Goal: Task Accomplishment & Management: Manage account settings

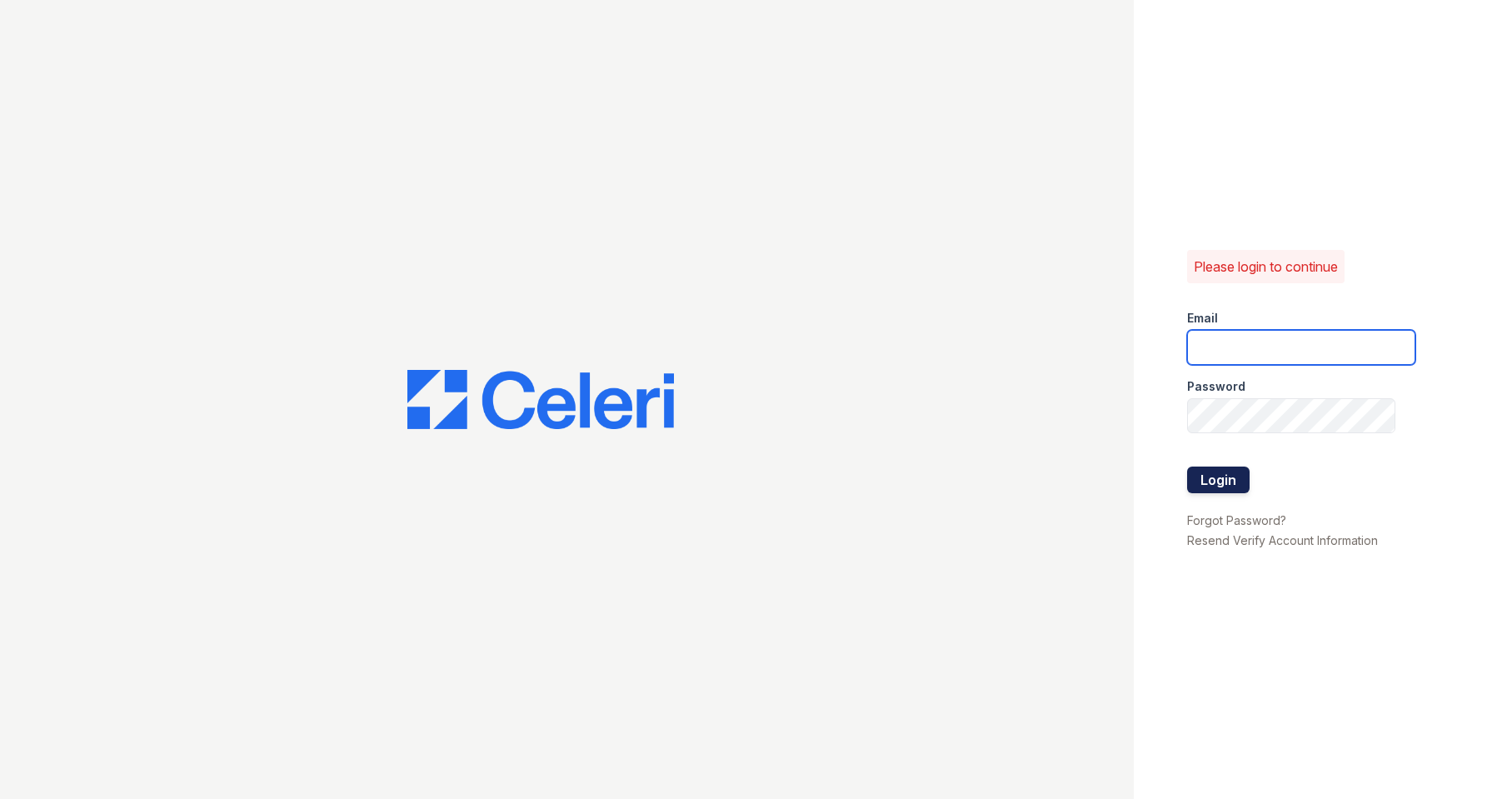
type input "[EMAIL_ADDRESS][DOMAIN_NAME]"
click at [1206, 473] on button "Login" at bounding box center [1218, 479] width 62 height 27
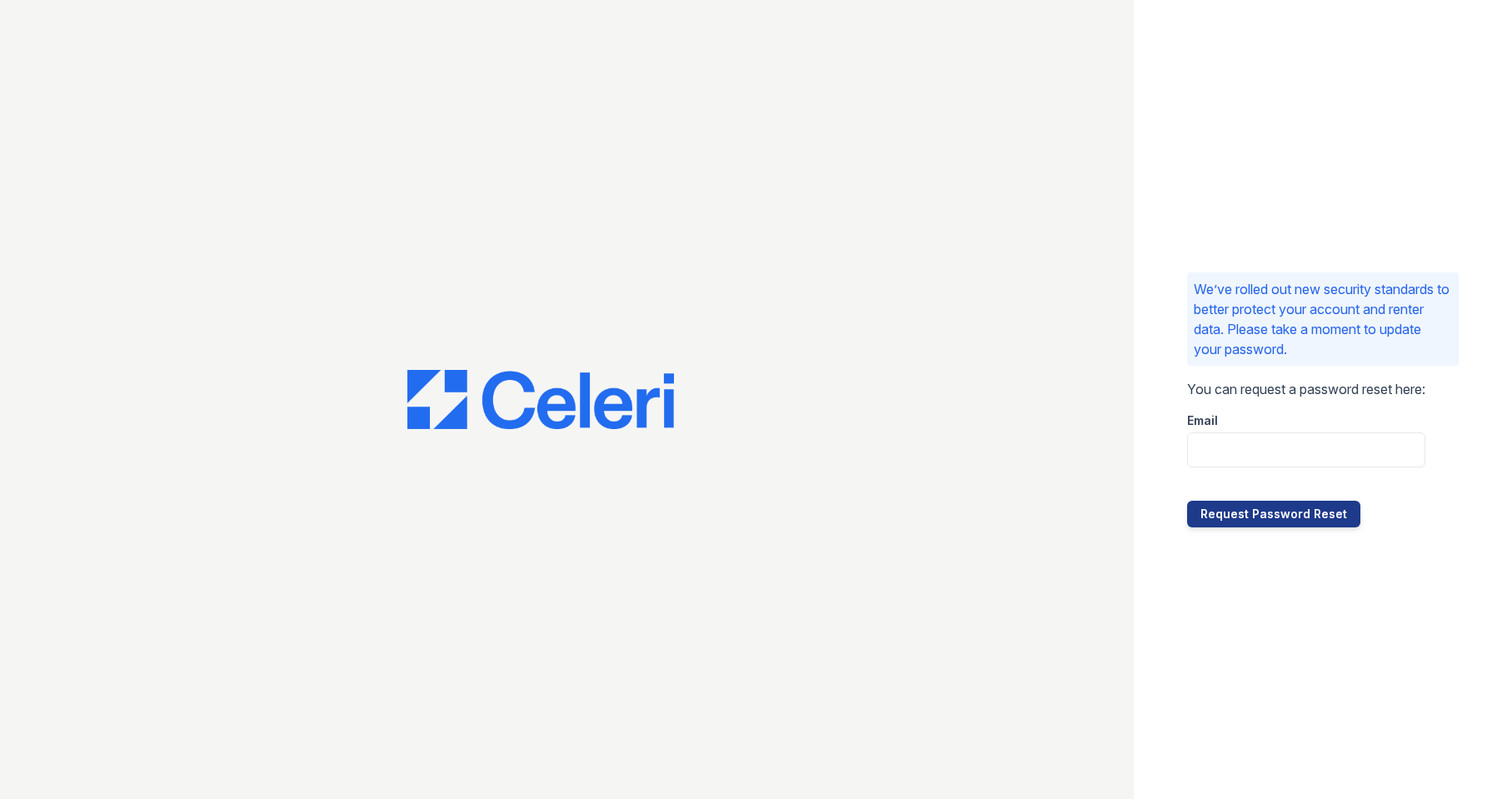
drag, startPoint x: 1212, startPoint y: 521, endPoint x: 1171, endPoint y: 455, distance: 77.7
click at [1166, 455] on div "We’ve rolled out new security standards to better protect your account and rent…" at bounding box center [1323, 399] width 378 height 799
click at [1209, 447] on input "email" at bounding box center [1306, 450] width 238 height 35
type input "ashaw@trinity-pm.com"
click at [1242, 510] on button "Request Password Reset" at bounding box center [1274, 514] width 174 height 27
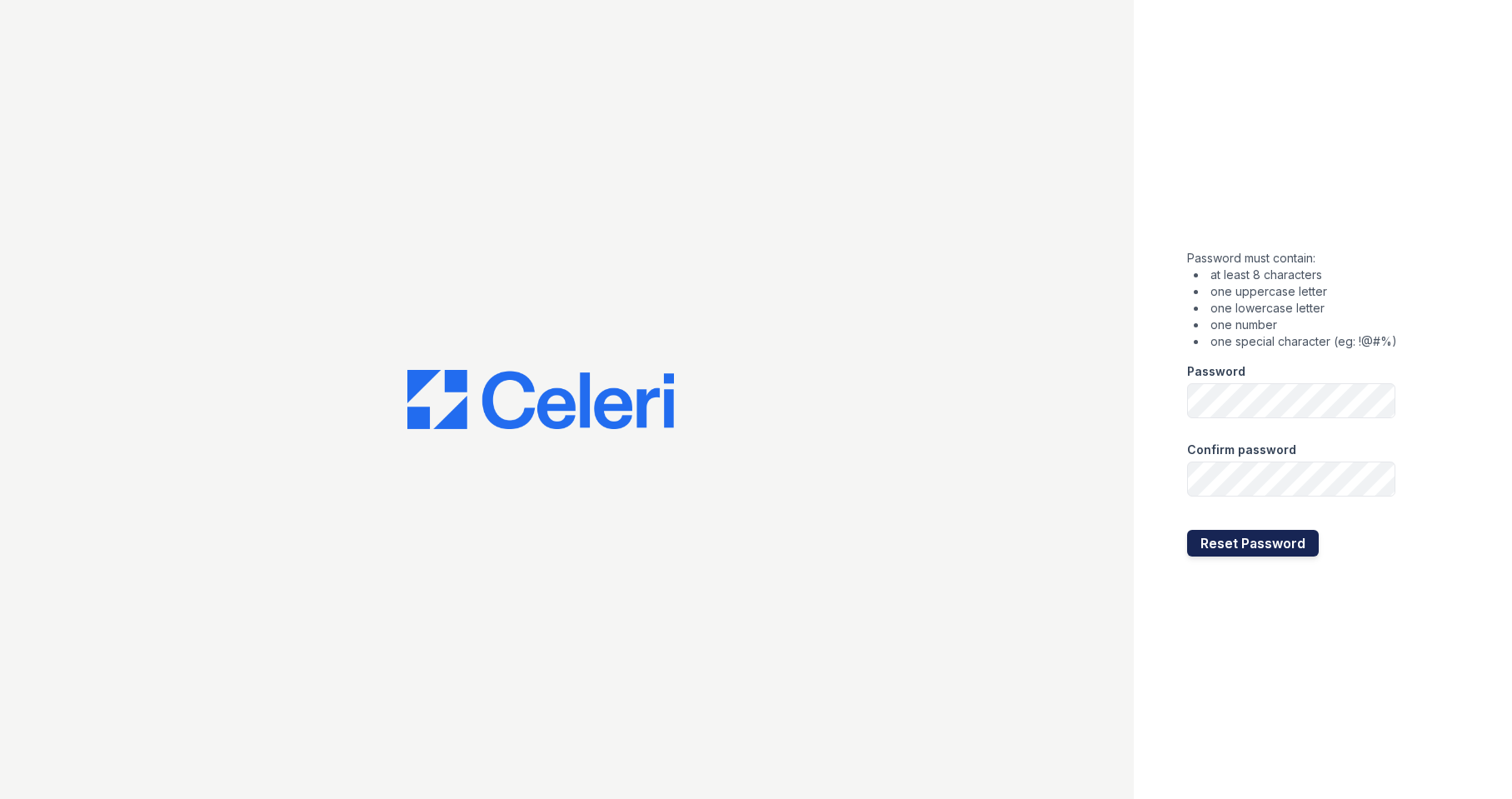
click at [1218, 545] on button "Reset Password" at bounding box center [1253, 542] width 131 height 27
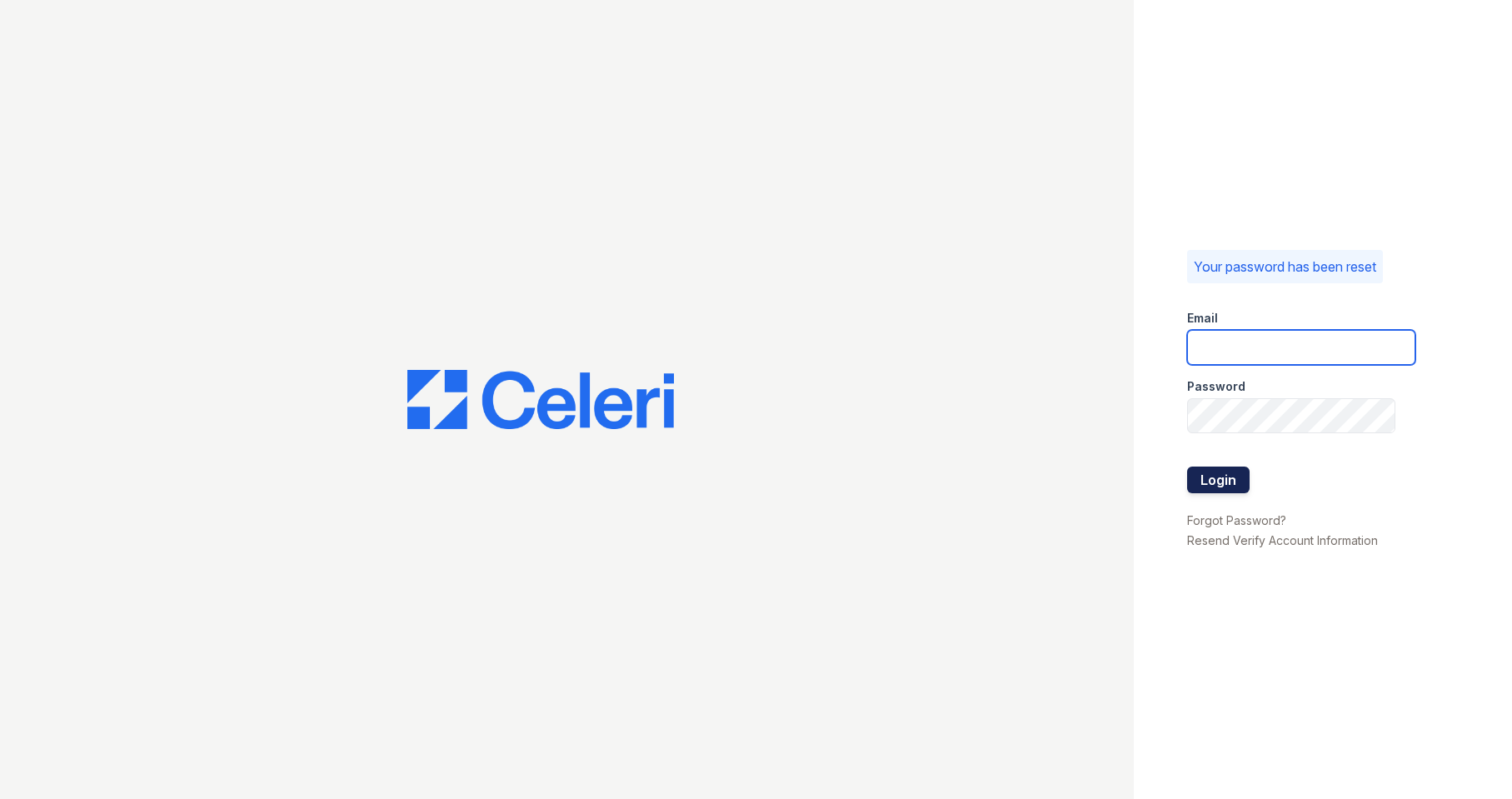
type input "[EMAIL_ADDRESS][DOMAIN_NAME]"
click at [1208, 484] on button "Login" at bounding box center [1218, 479] width 62 height 27
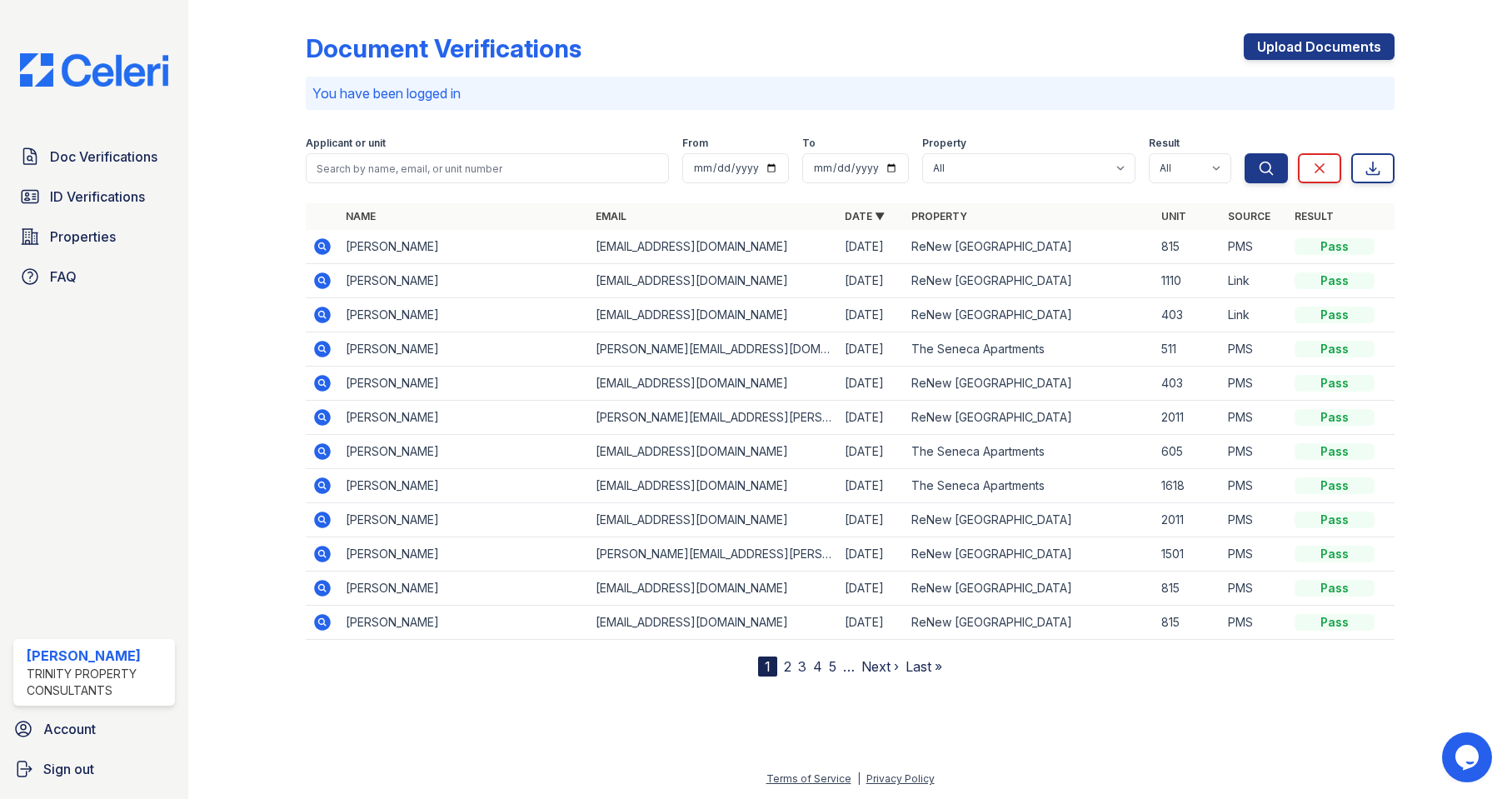
click at [314, 624] on icon at bounding box center [322, 622] width 20 height 20
